Goal: Task Accomplishment & Management: Complete application form

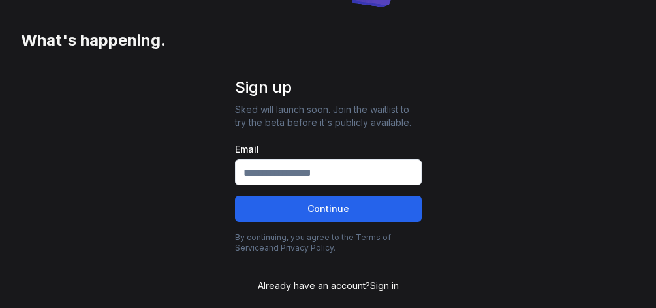
scroll to position [237, 0]
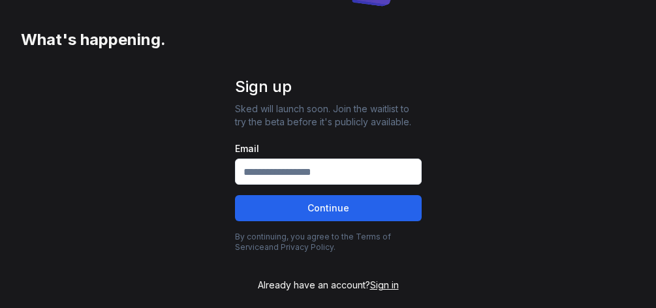
click at [391, 185] on input "Email" at bounding box center [328, 172] width 187 height 26
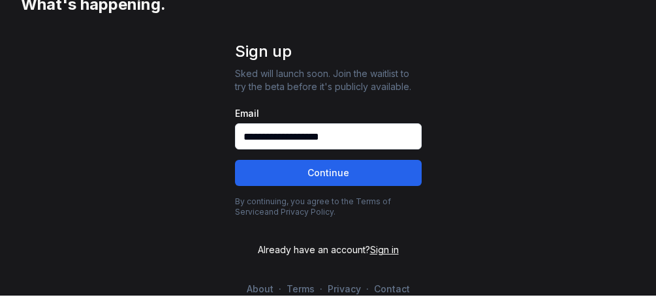
type input "**********"
click at [372, 183] on button "Continue" at bounding box center [328, 185] width 187 height 26
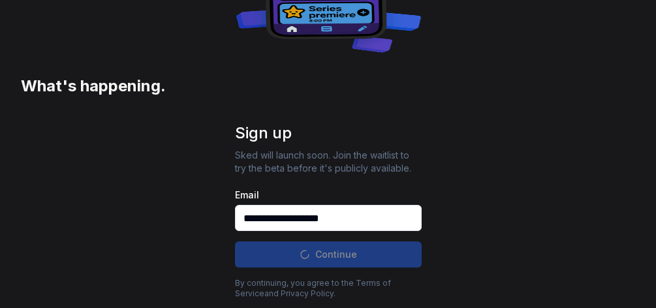
scroll to position [166, 0]
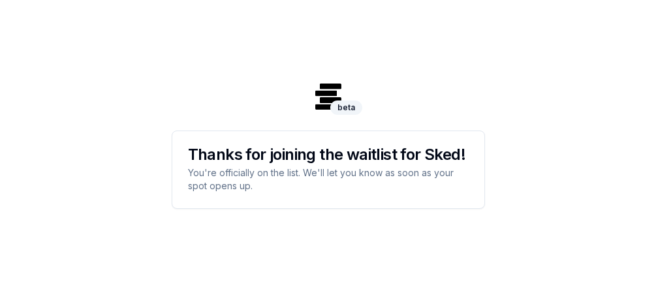
click at [355, 104] on div "beta" at bounding box center [346, 108] width 32 height 14
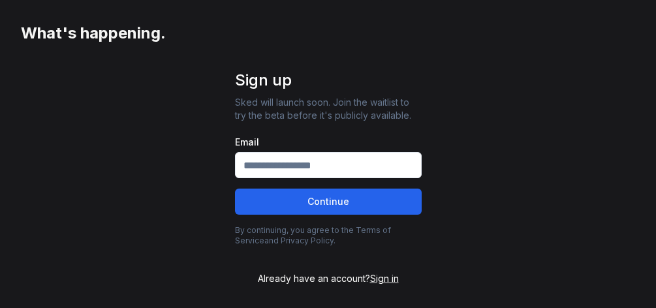
scroll to position [245, 0]
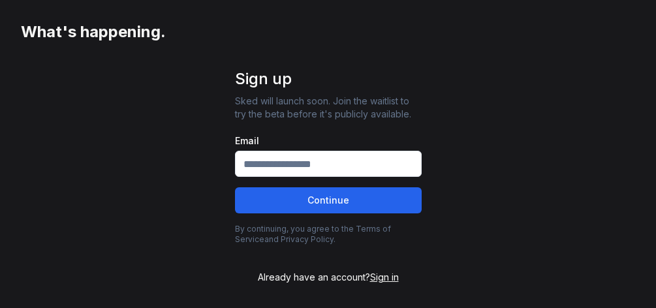
click at [397, 177] on input "Email" at bounding box center [328, 164] width 187 height 26
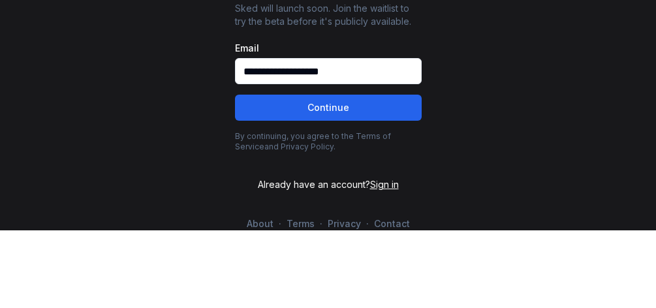
type input "**********"
click at [367, 183] on button "Continue" at bounding box center [328, 185] width 187 height 26
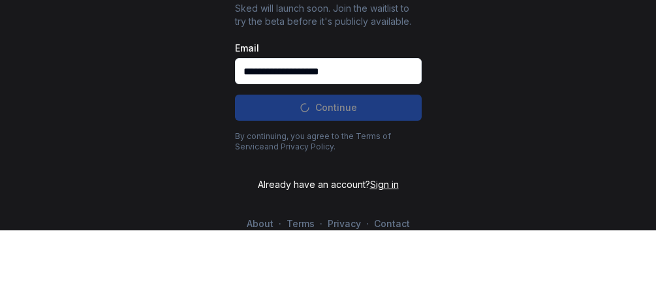
scroll to position [245, 0]
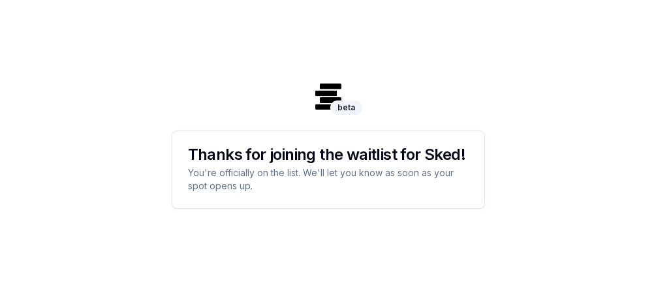
click at [208, 154] on h3 "Thanks for joining the waitlist for Sked!" at bounding box center [328, 155] width 281 height 16
